Goal: Task Accomplishment & Management: Use online tool/utility

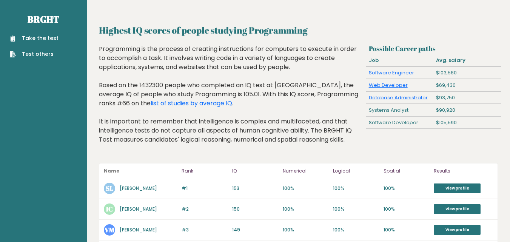
click at [51, 36] on link "Take the test" at bounding box center [34, 38] width 49 height 8
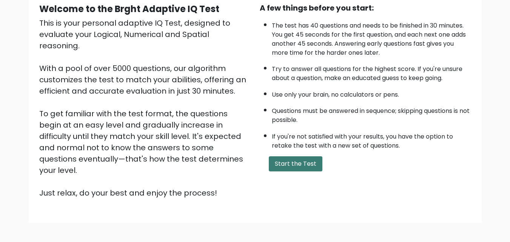
scroll to position [104, 0]
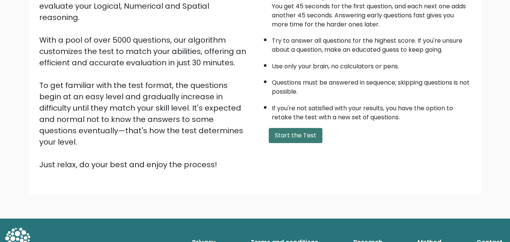
click at [303, 132] on button "Start the Test" at bounding box center [296, 135] width 54 height 15
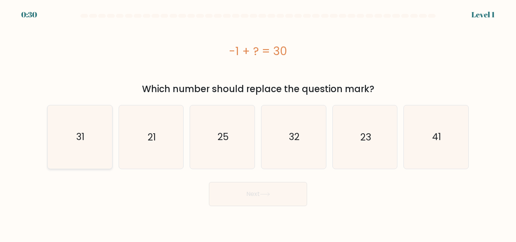
click at [105, 142] on icon "31" at bounding box center [79, 136] width 63 height 63
click at [258, 123] on input "a. 31" at bounding box center [258, 122] width 0 height 2
radio input "true"
click at [279, 199] on button "Next" at bounding box center [258, 194] width 98 height 24
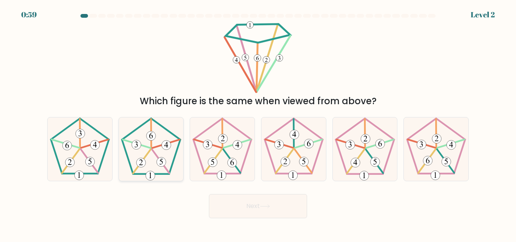
click at [162, 168] on icon at bounding box center [150, 148] width 63 height 63
click at [258, 123] on input "b." at bounding box center [258, 122] width 0 height 2
radio input "true"
click at [282, 205] on button "Next" at bounding box center [258, 206] width 98 height 24
